Goal: Task Accomplishment & Management: Manage account settings

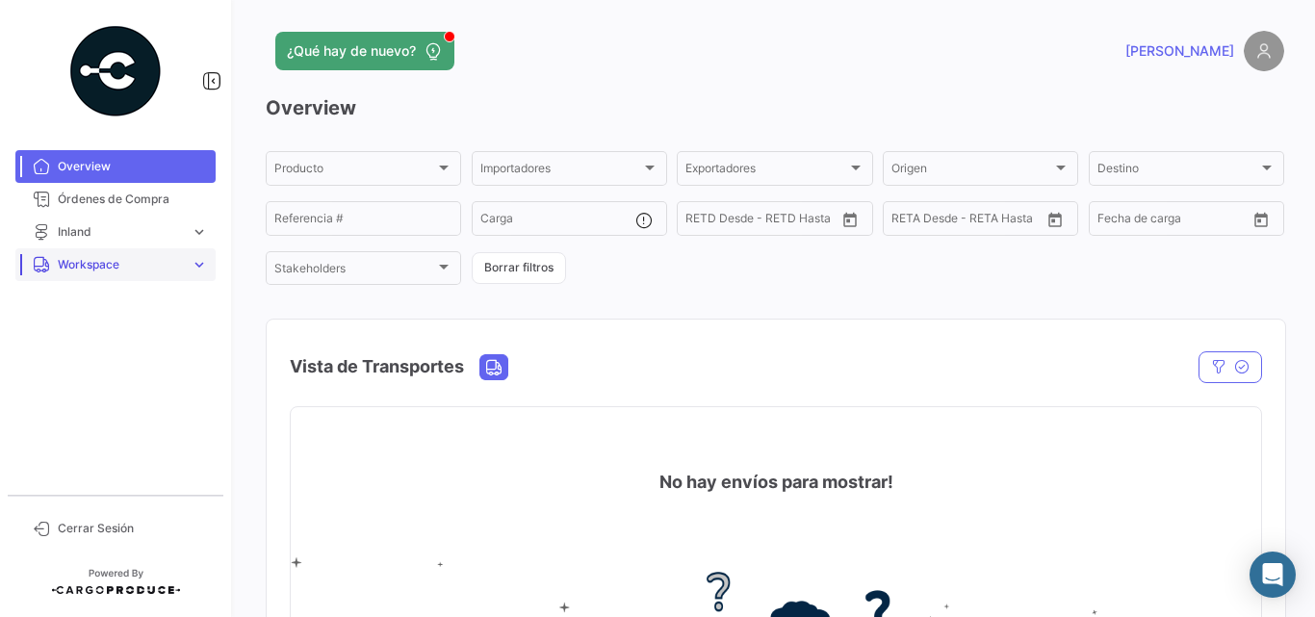
click at [75, 257] on span "Workspace" at bounding box center [120, 264] width 125 height 17
click at [60, 332] on span "Inland" at bounding box center [67, 337] width 34 height 17
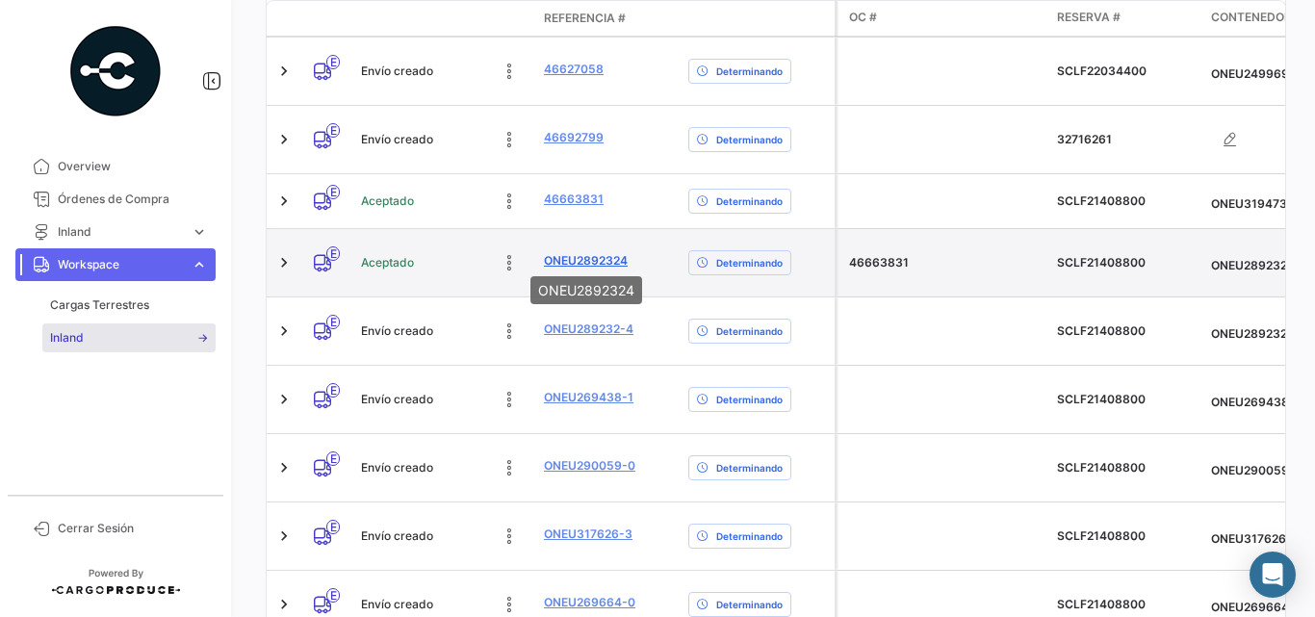
click at [583, 254] on link "ONEU2892324" at bounding box center [586, 260] width 84 height 17
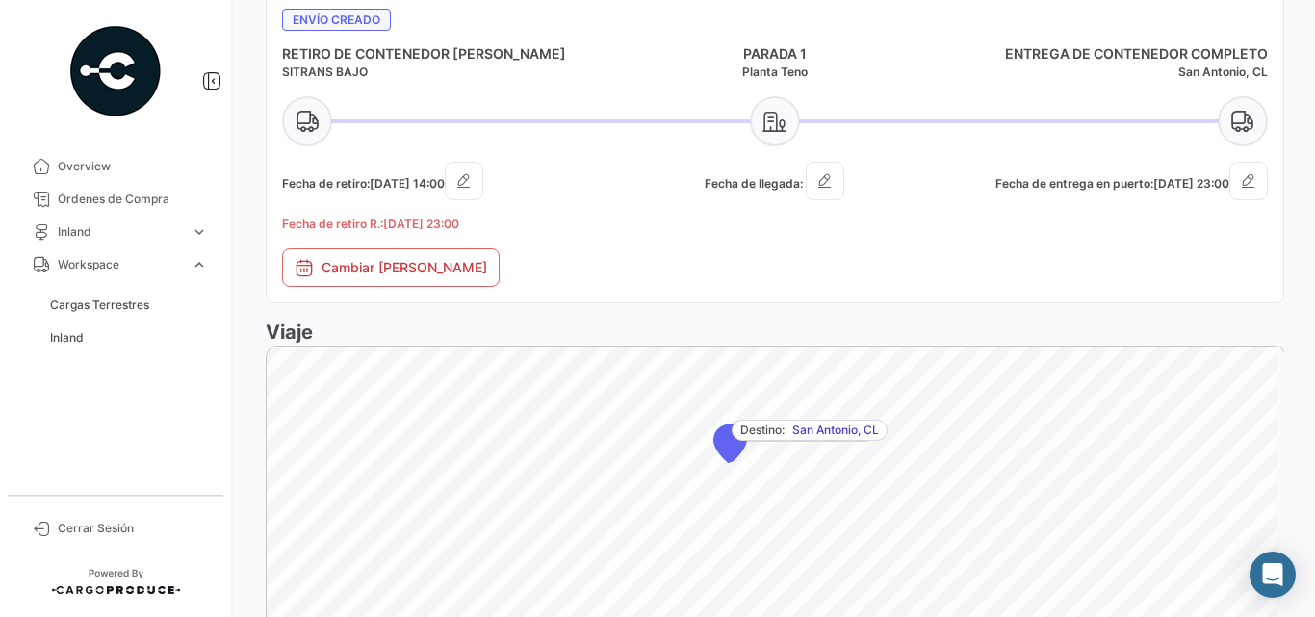
scroll to position [898, 0]
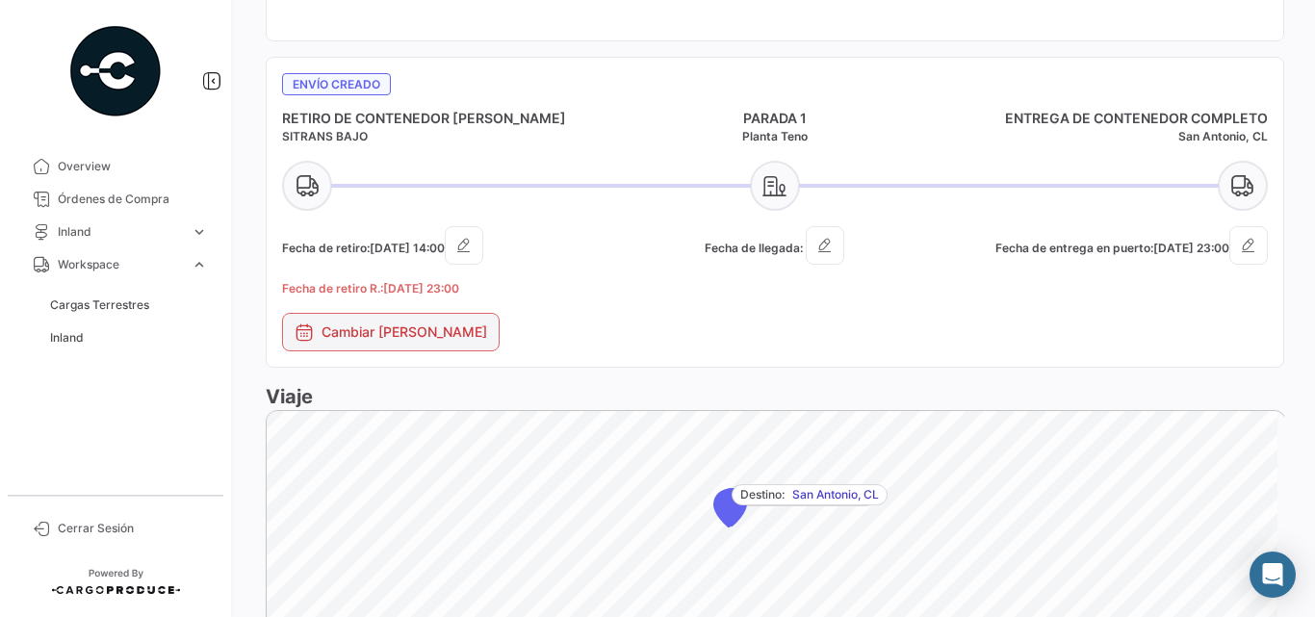
click at [413, 334] on button "Cambiar [PERSON_NAME]" at bounding box center [391, 332] width 218 height 39
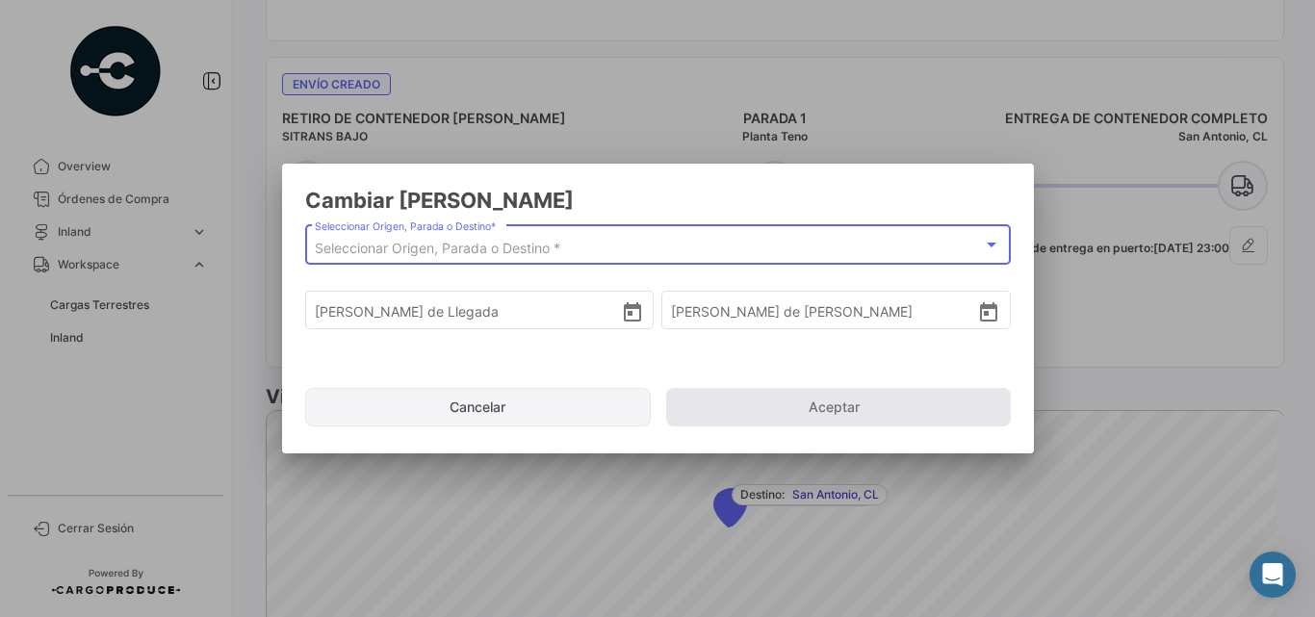
click at [504, 403] on button "Cancelar" at bounding box center [478, 407] width 347 height 39
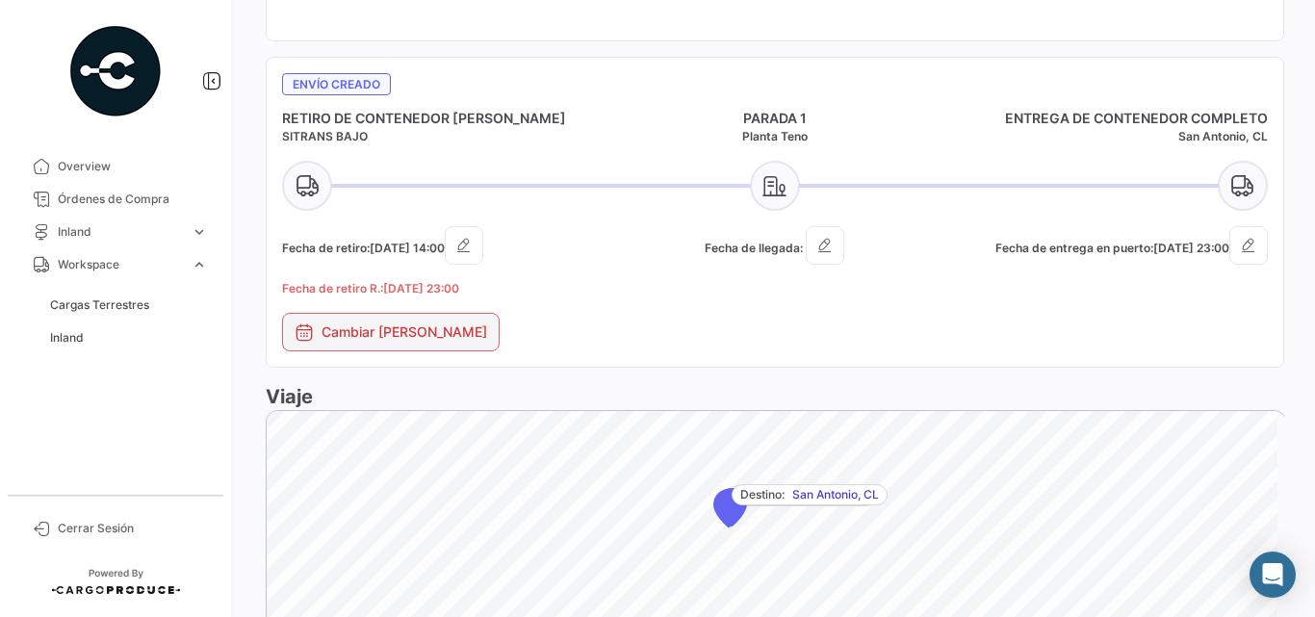
click at [354, 328] on button "Cambiar [PERSON_NAME]" at bounding box center [391, 332] width 218 height 39
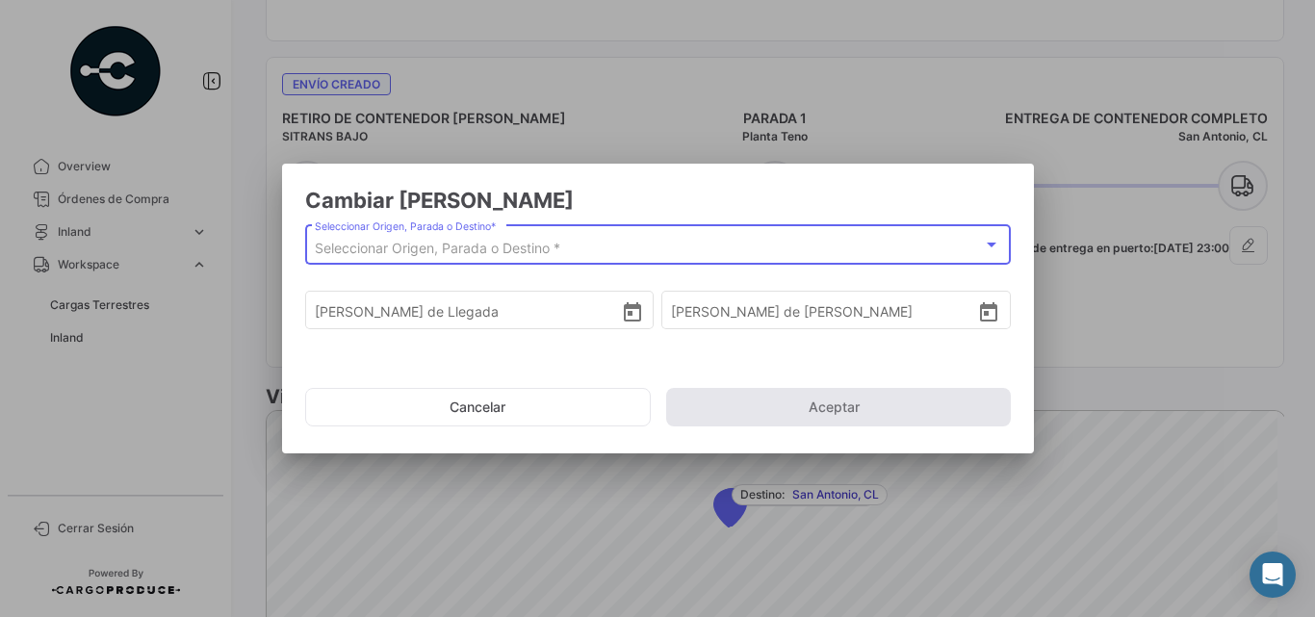
click at [523, 253] on span "Seleccionar Origen, Parada o Destino *" at bounding box center [438, 248] width 246 height 16
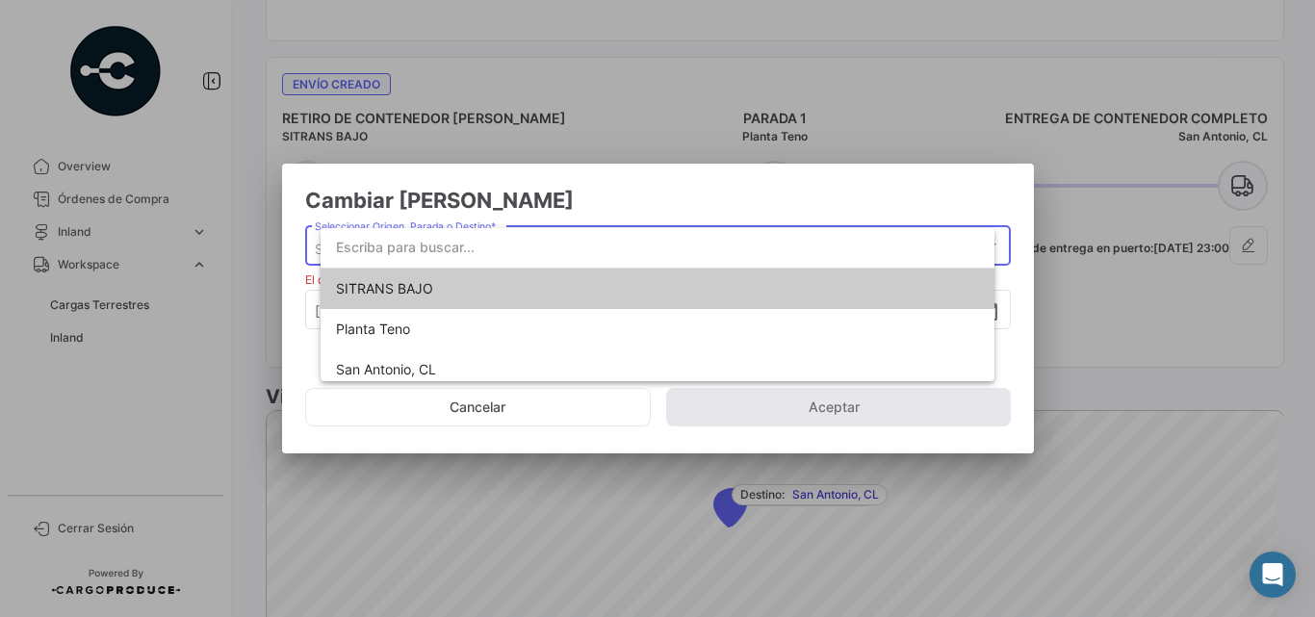
click at [1073, 323] on div at bounding box center [657, 308] width 1315 height 617
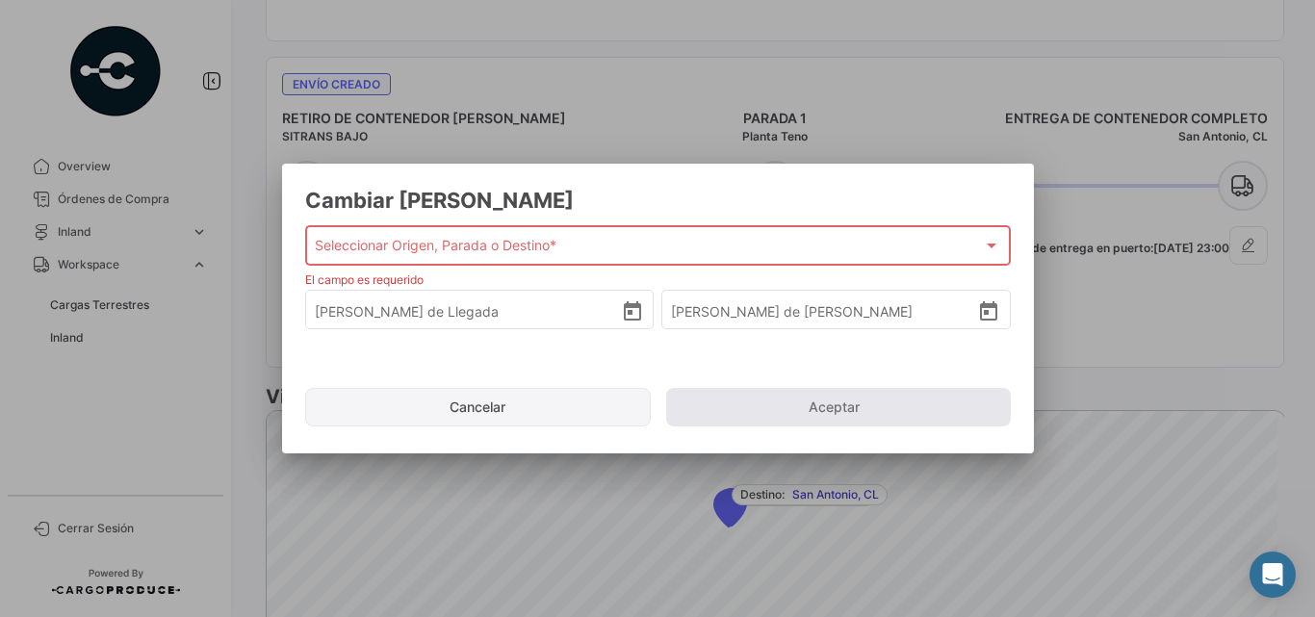
click at [565, 397] on button "Cancelar" at bounding box center [478, 407] width 347 height 39
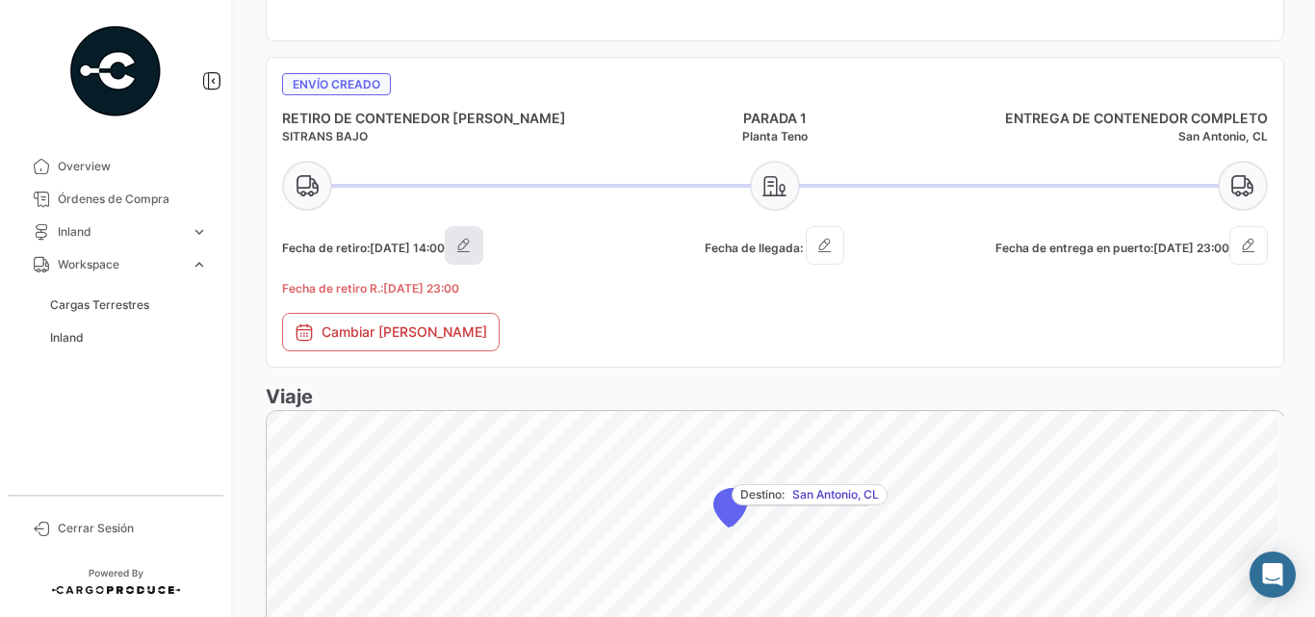
click at [474, 243] on icon "button" at bounding box center [463, 245] width 19 height 19
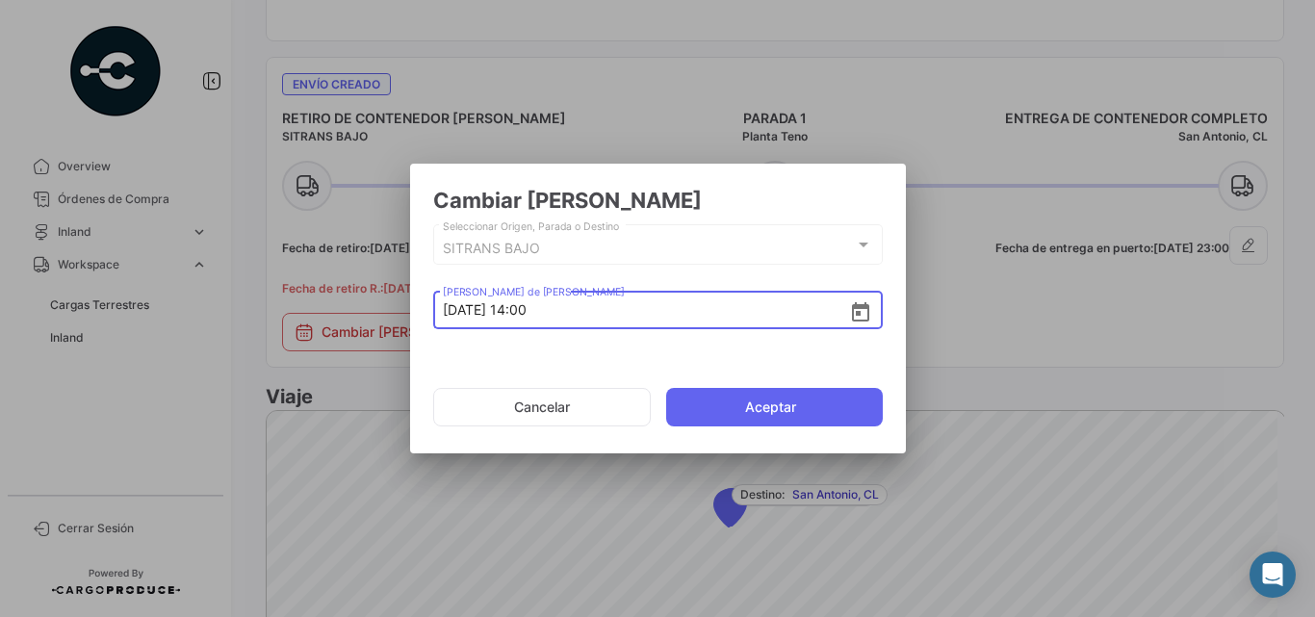
click at [1048, 315] on div at bounding box center [657, 308] width 1315 height 617
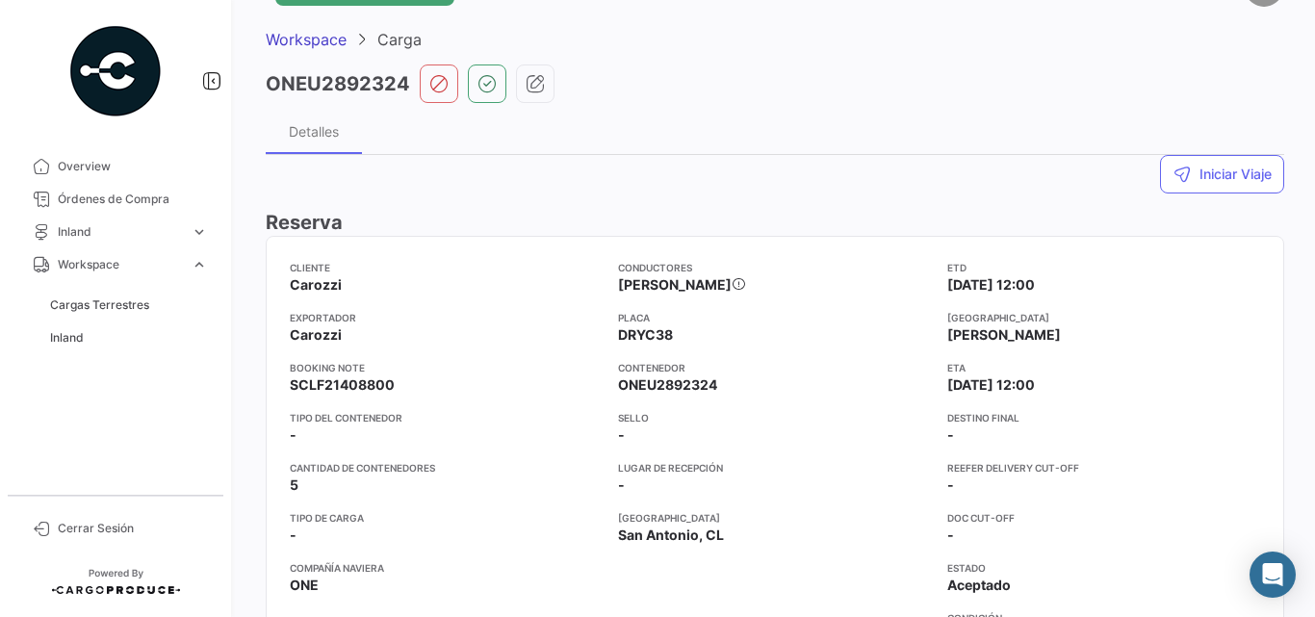
scroll to position [128, 0]
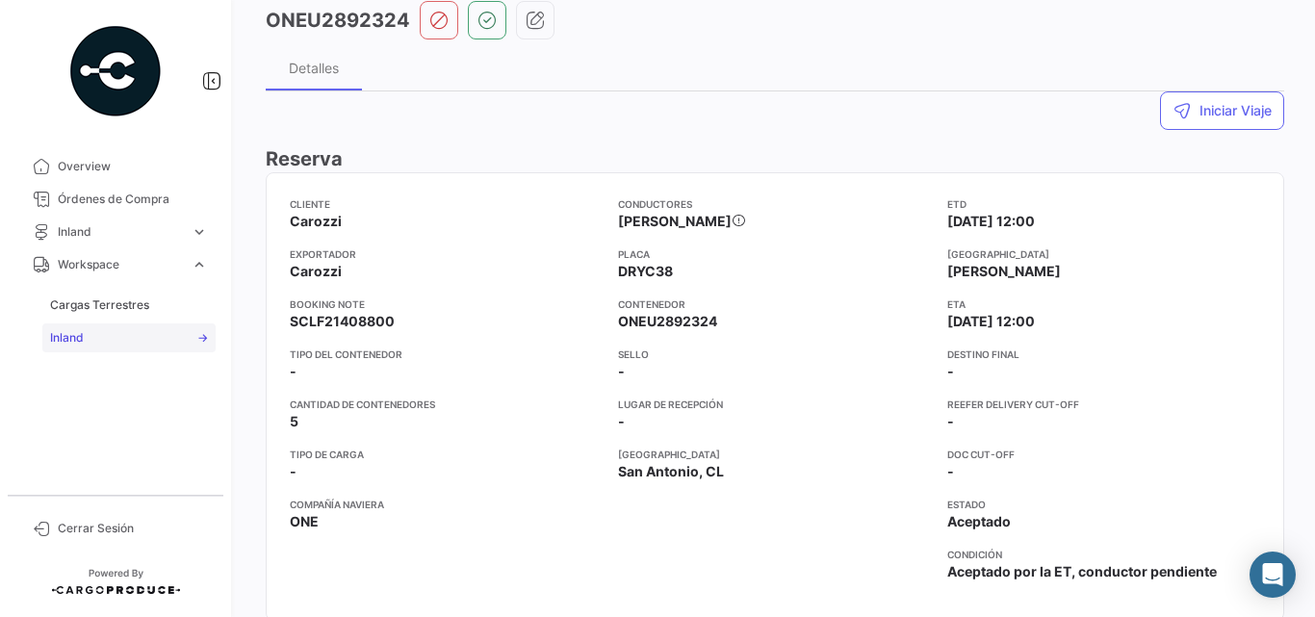
click at [74, 328] on link "Inland" at bounding box center [128, 338] width 173 height 29
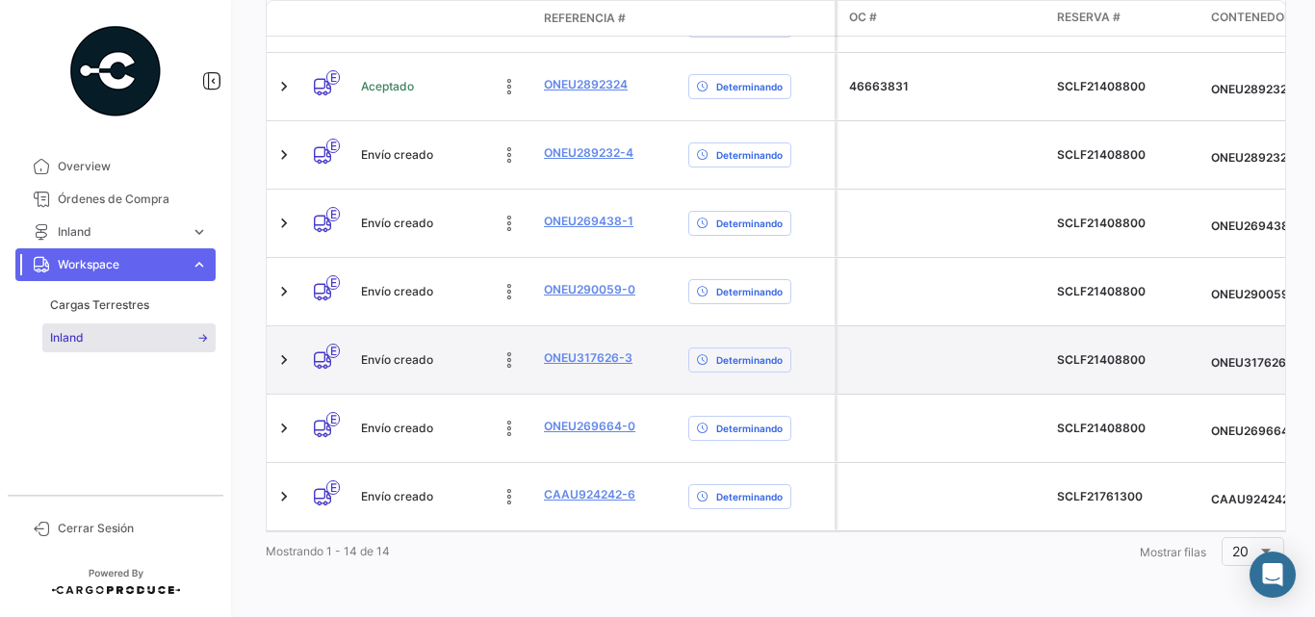
scroll to position [0, 128]
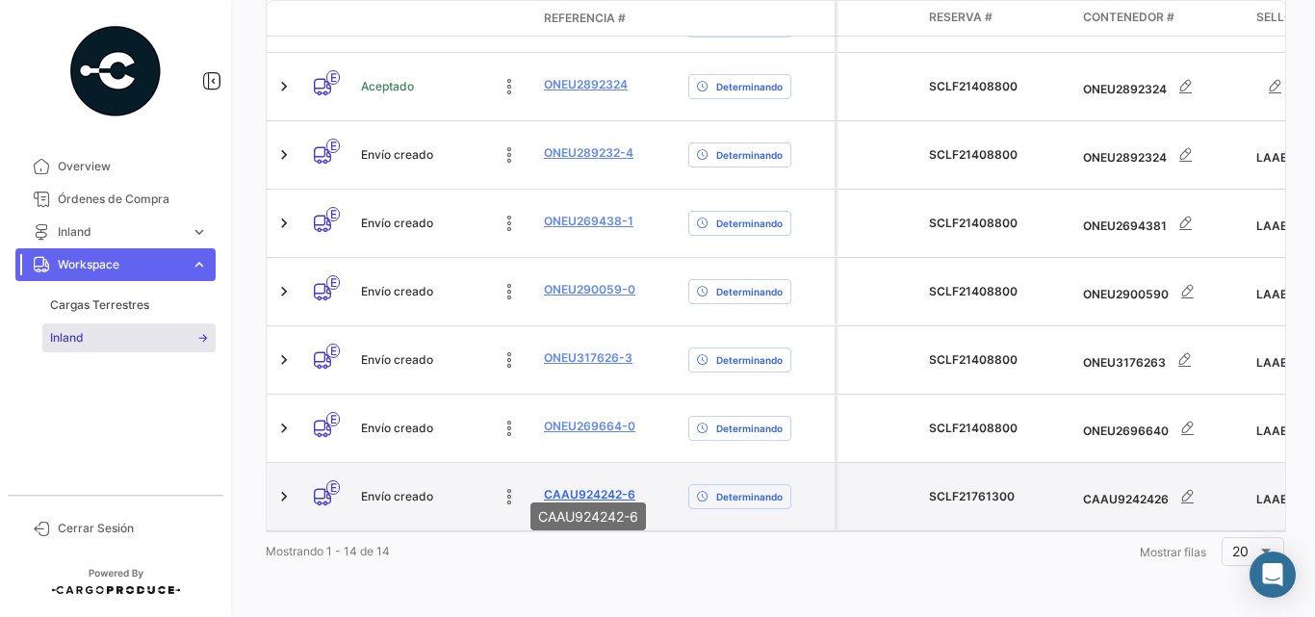
click at [586, 486] on link "CAAU924242-6" at bounding box center [589, 494] width 91 height 17
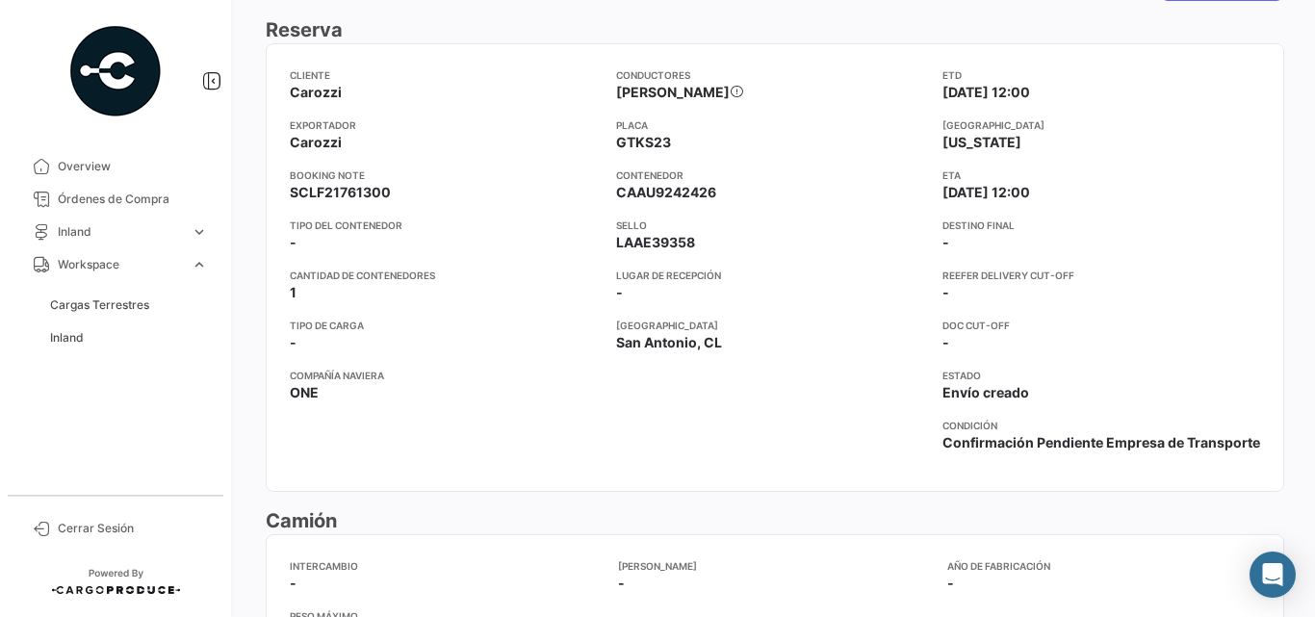
scroll to position [578, 0]
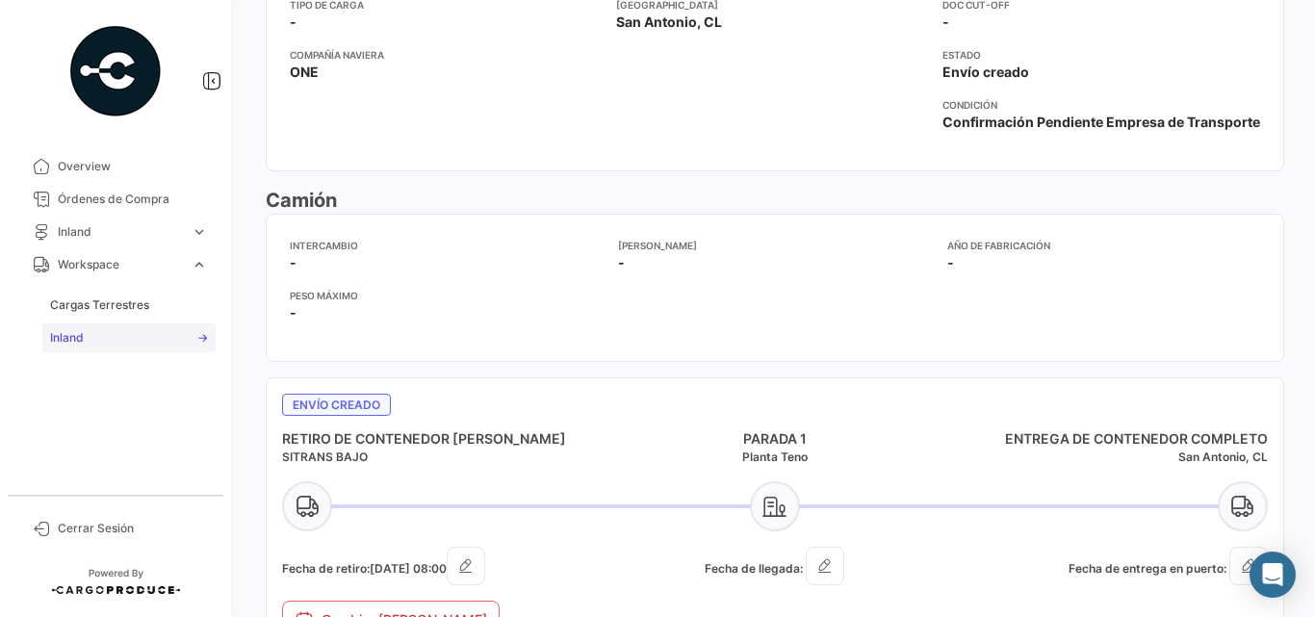
click at [73, 331] on span "Inland" at bounding box center [67, 337] width 34 height 17
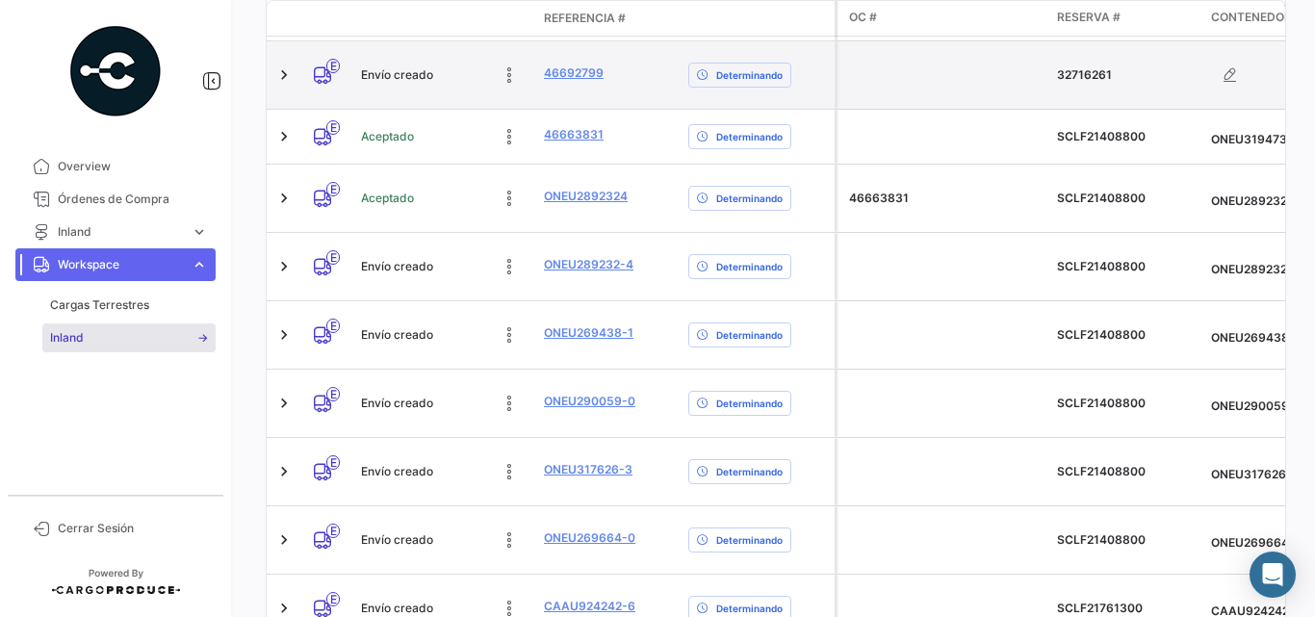
scroll to position [690, 0]
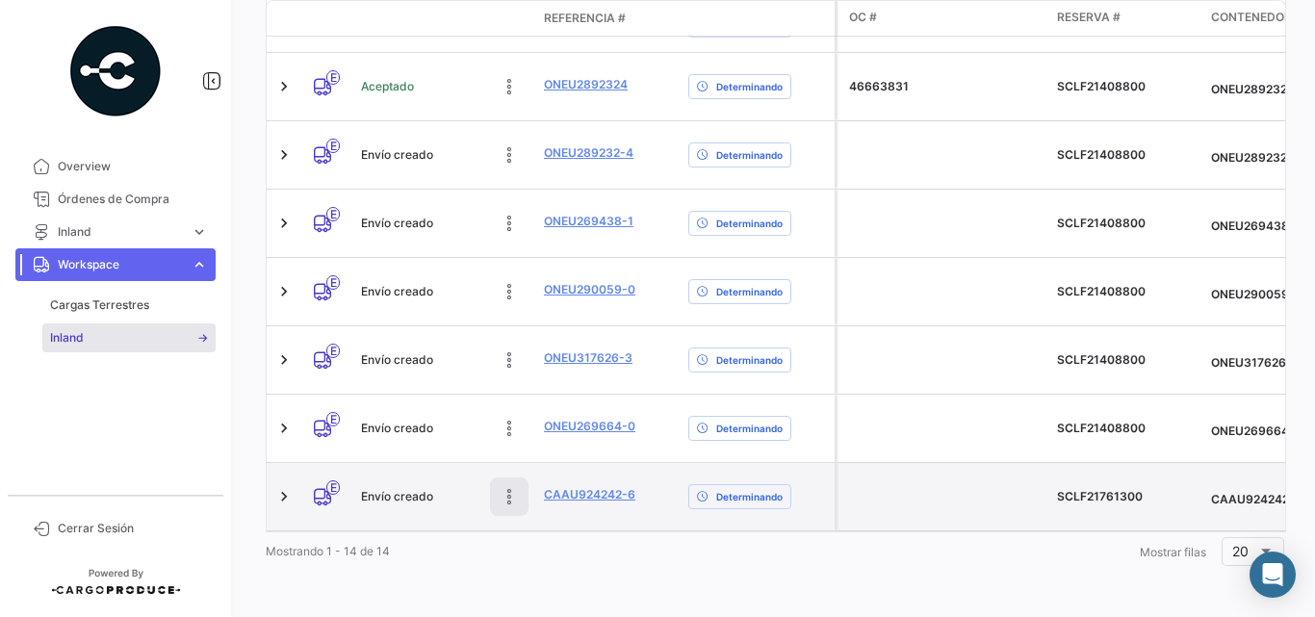
click at [506, 487] on icon at bounding box center [509, 496] width 19 height 19
click at [380, 490] on icon at bounding box center [380, 496] width 19 height 19
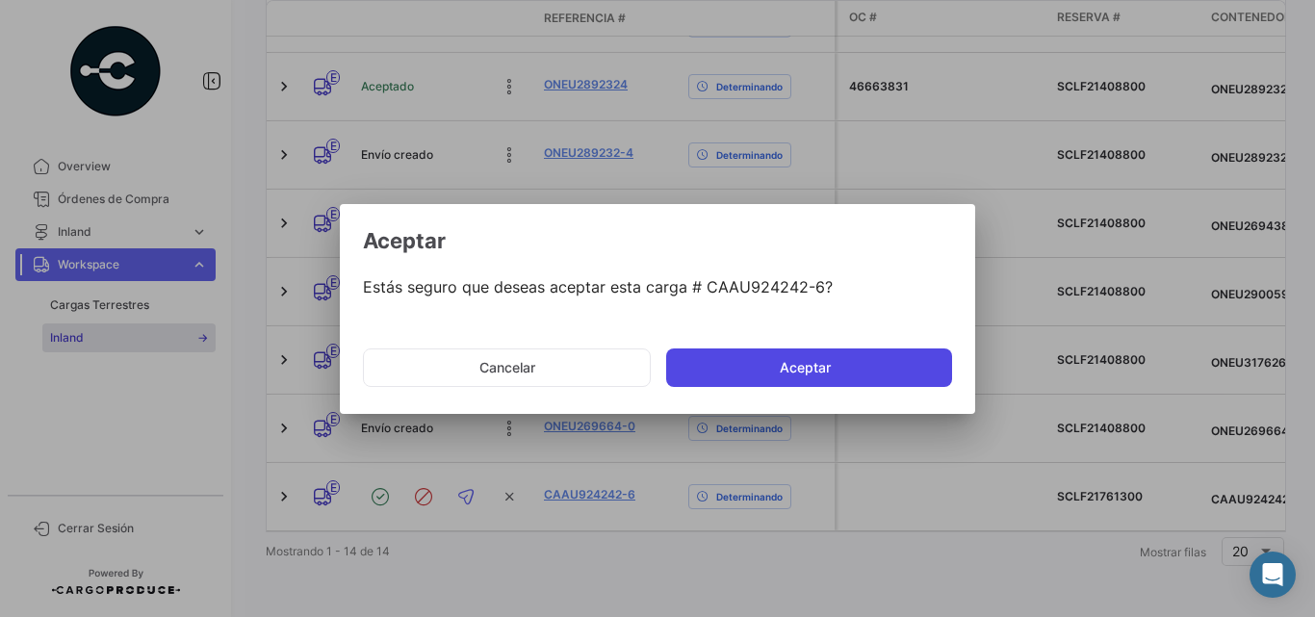
click at [780, 376] on button "Aceptar" at bounding box center [809, 368] width 286 height 39
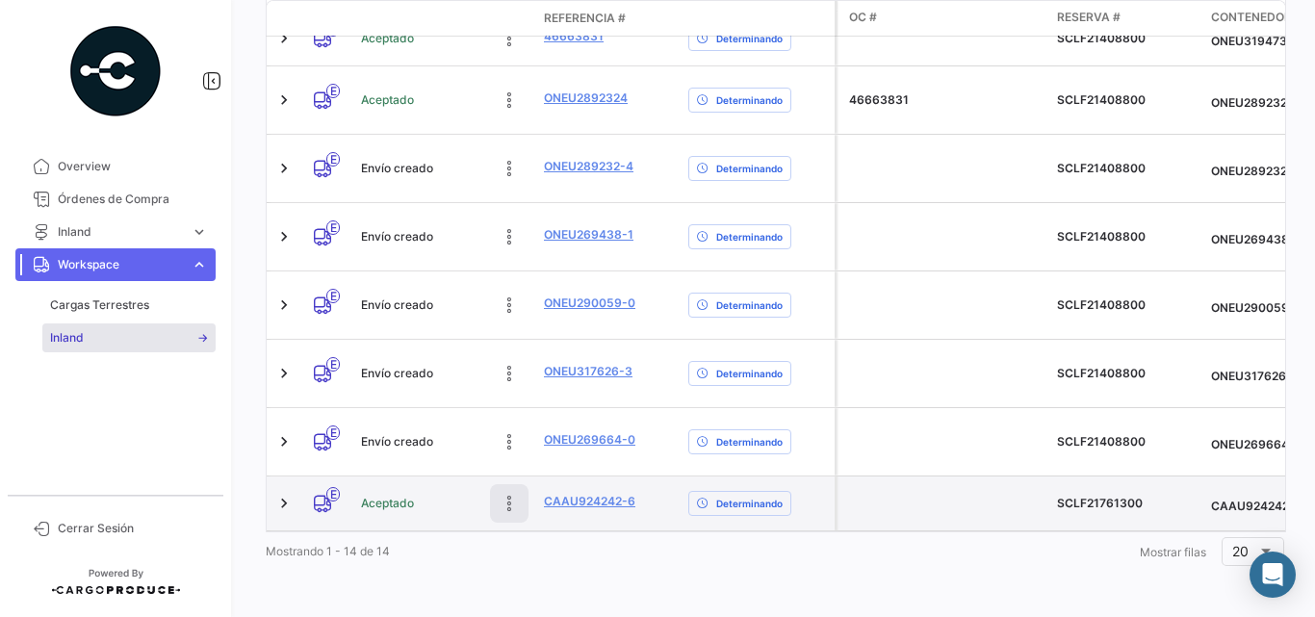
scroll to position [677, 0]
click at [518, 494] on icon at bounding box center [509, 503] width 19 height 19
click at [473, 494] on icon at bounding box center [465, 503] width 19 height 19
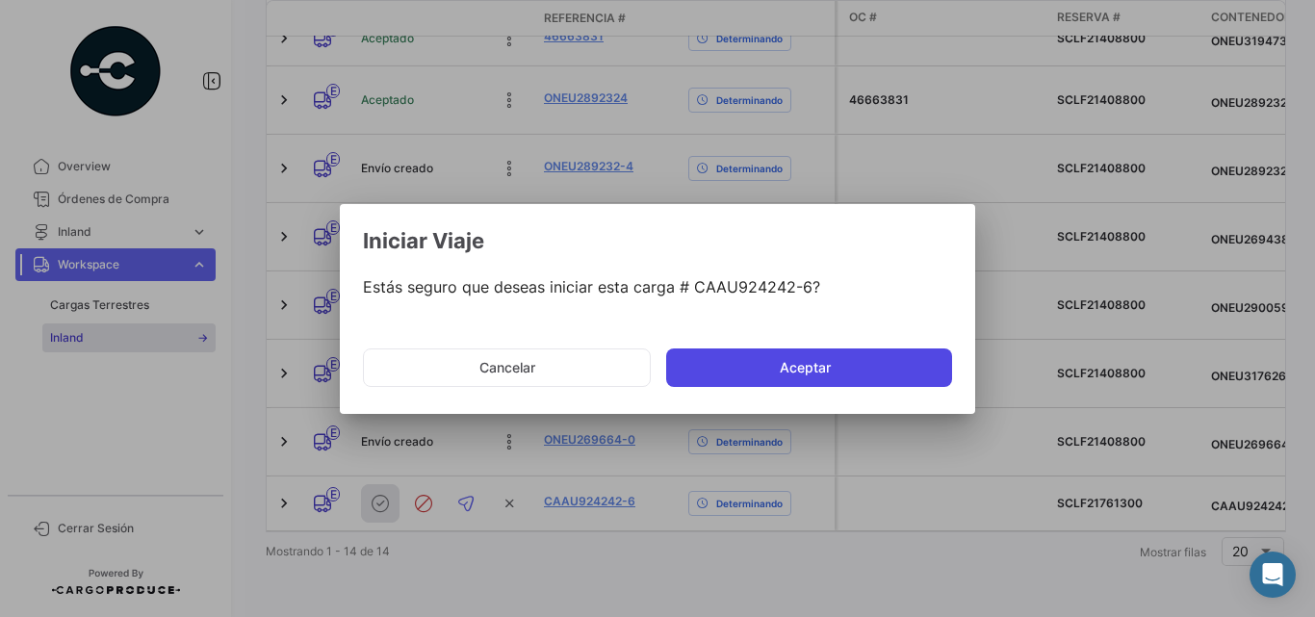
click at [796, 371] on button "Aceptar" at bounding box center [809, 368] width 286 height 39
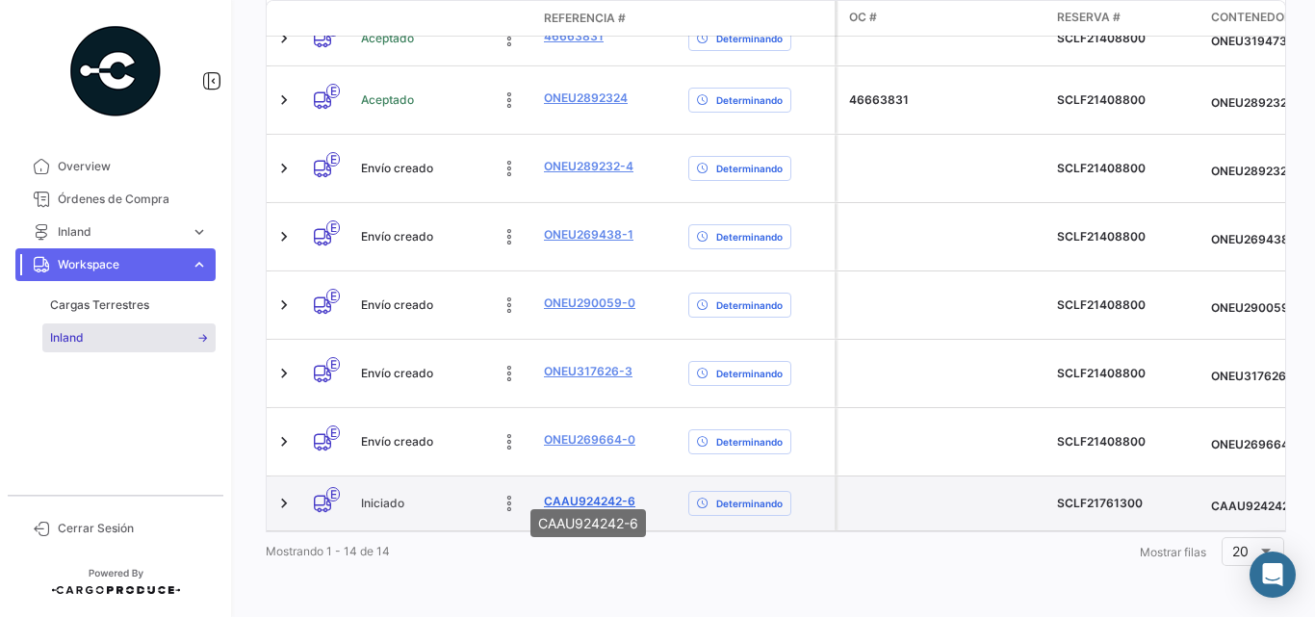
click at [602, 493] on link "CAAU924242-6" at bounding box center [589, 501] width 91 height 17
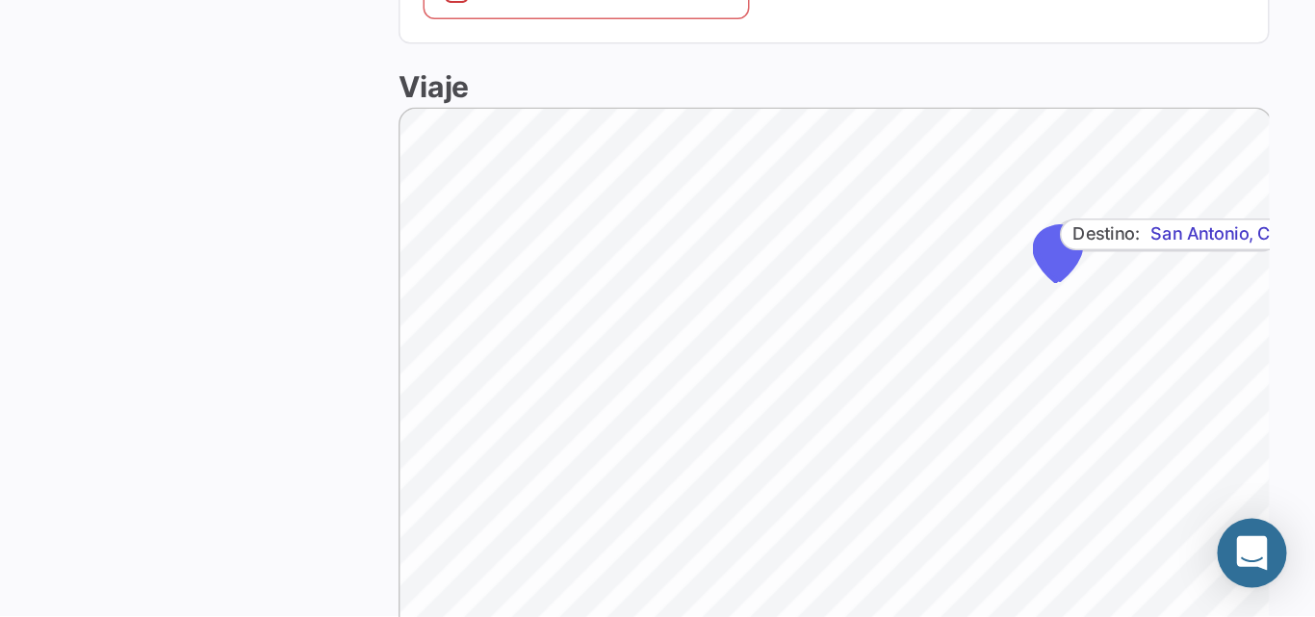
scroll to position [1223, 0]
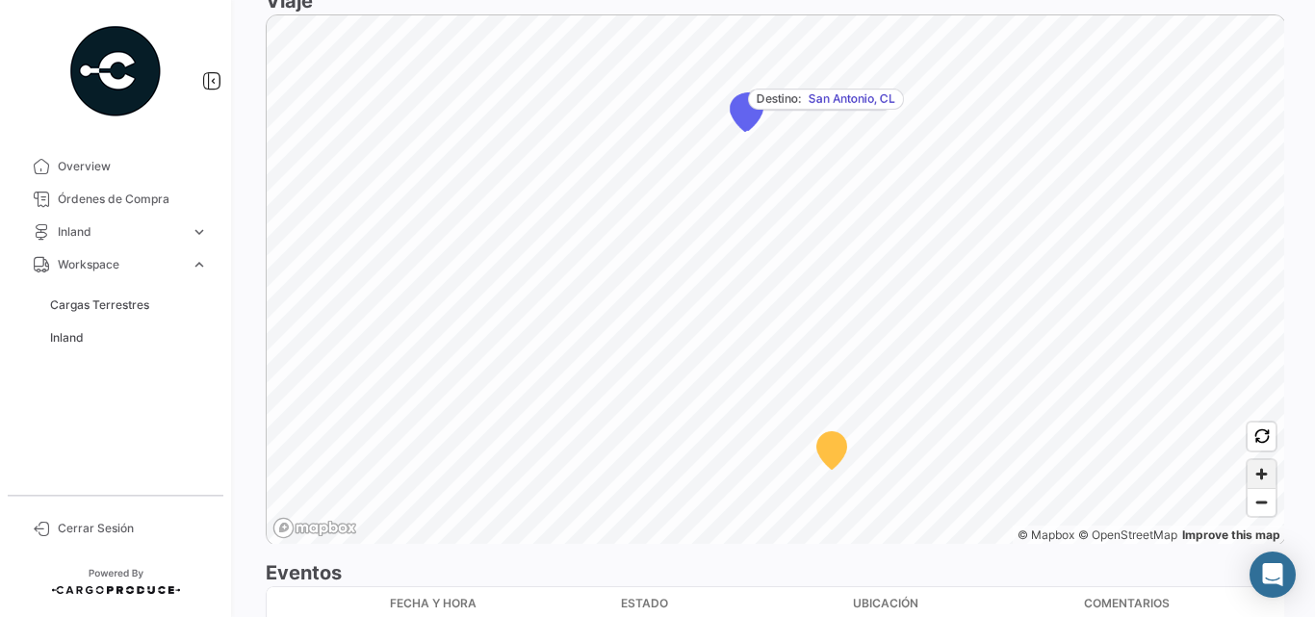
click at [1248, 472] on span "Zoom in" at bounding box center [1262, 474] width 28 height 28
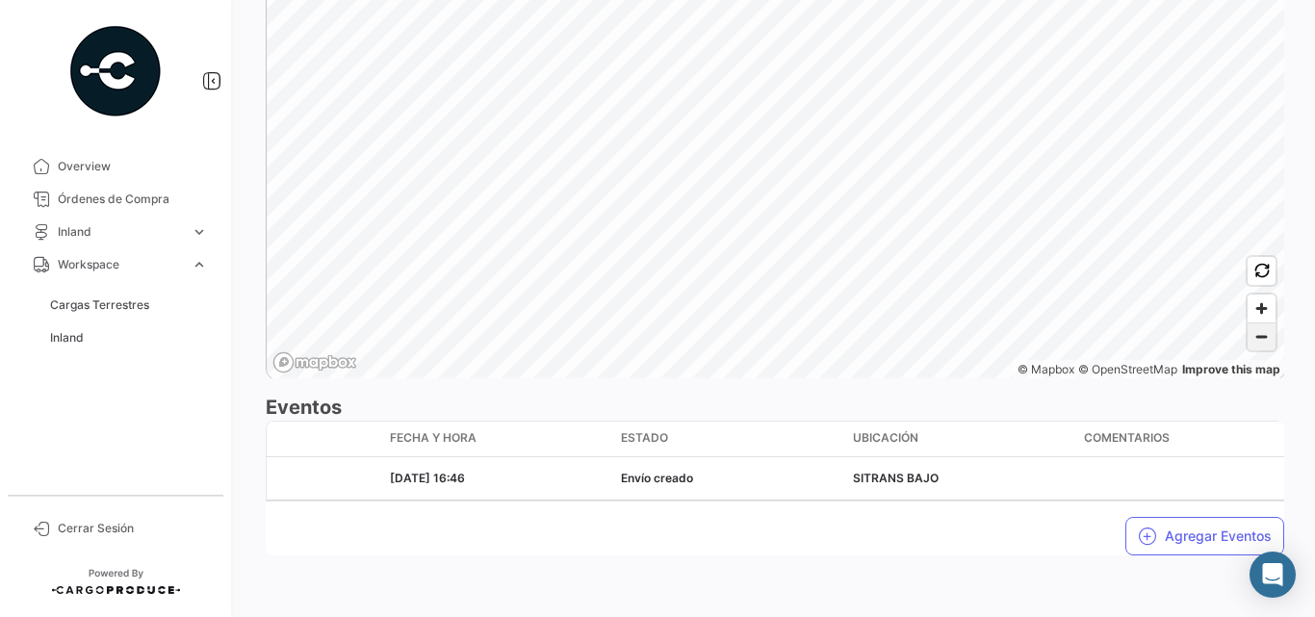
click at [1248, 324] on span "Zoom out" at bounding box center [1262, 337] width 28 height 27
click at [1254, 295] on span "Zoom in" at bounding box center [1262, 309] width 28 height 28
click at [1257, 298] on span "Zoom in" at bounding box center [1262, 309] width 28 height 28
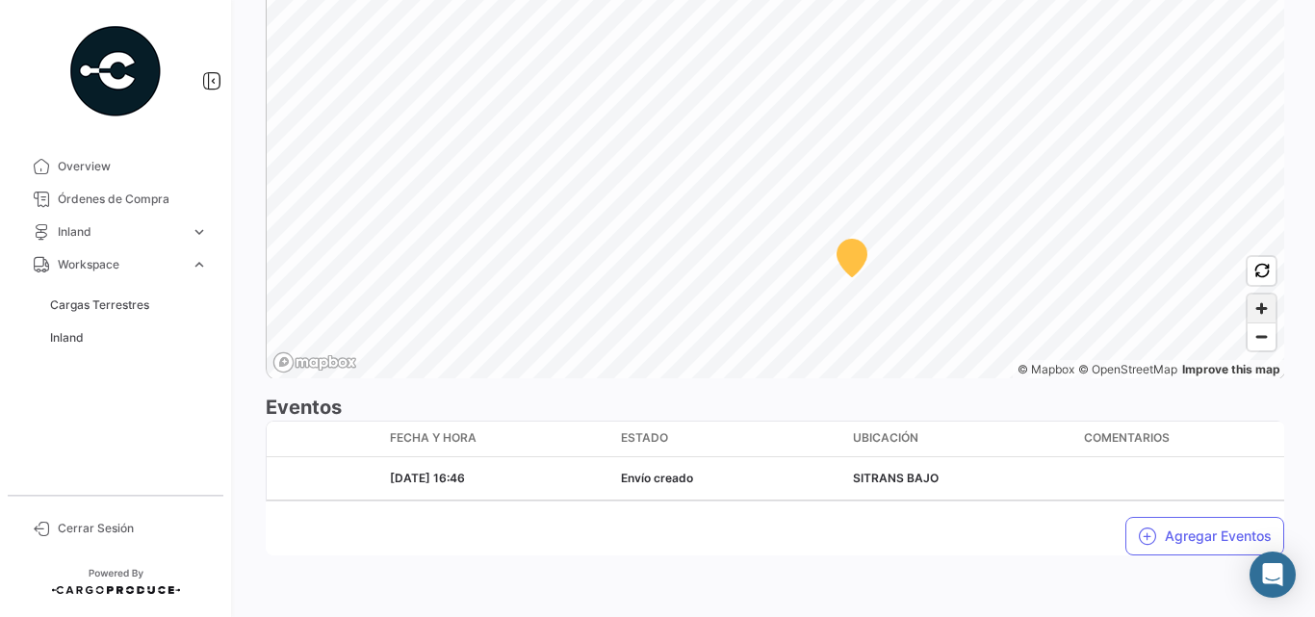
click at [1257, 298] on span "Zoom in" at bounding box center [1262, 309] width 28 height 28
click at [1262, 295] on span "Zoom in" at bounding box center [1262, 309] width 28 height 28
click at [1250, 295] on span "Zoom in" at bounding box center [1262, 309] width 28 height 28
